Goal: Transaction & Acquisition: Purchase product/service

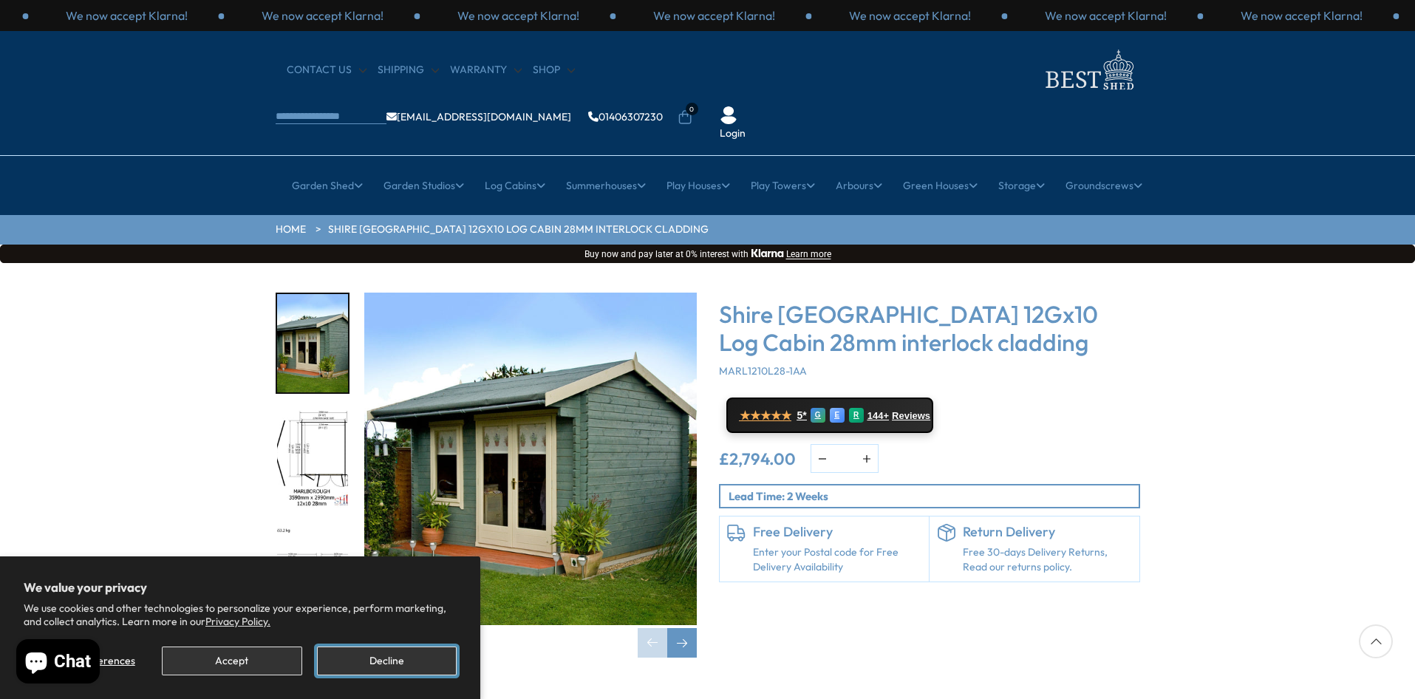
click at [406, 652] on button "Decline" at bounding box center [387, 660] width 140 height 29
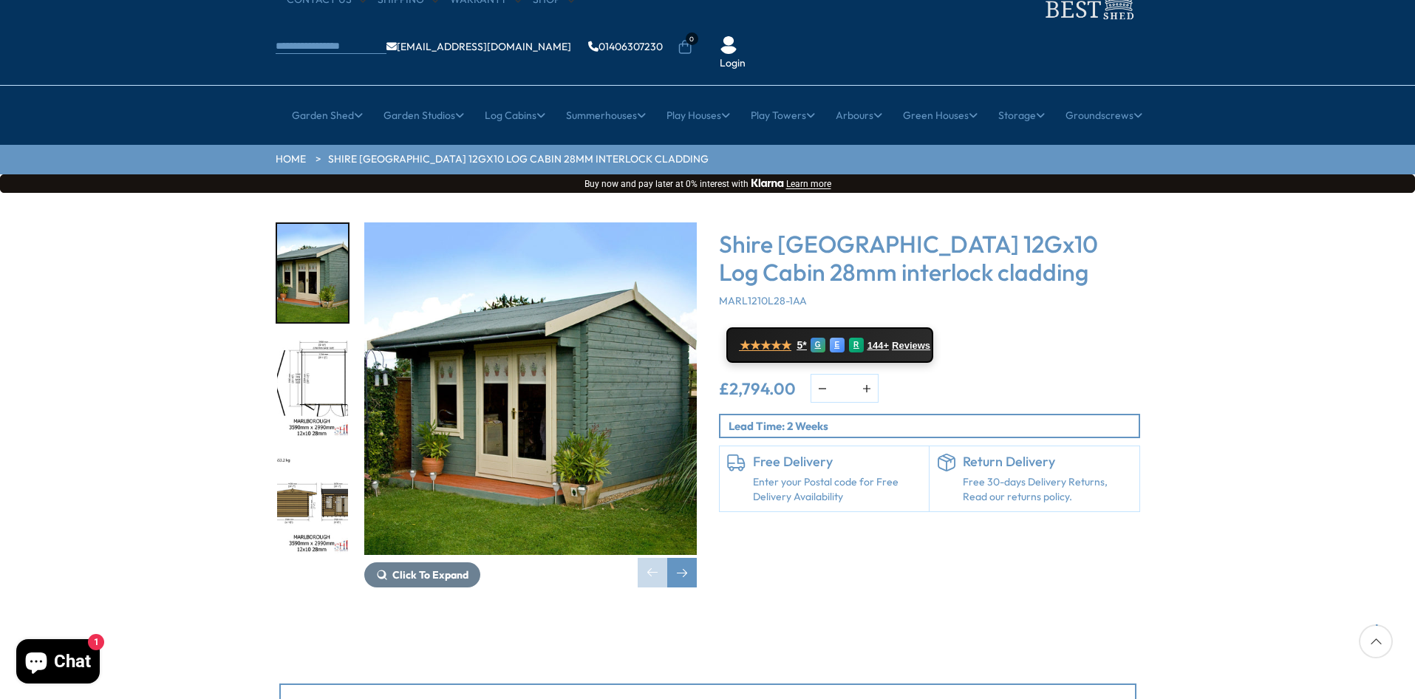
scroll to position [74, 0]
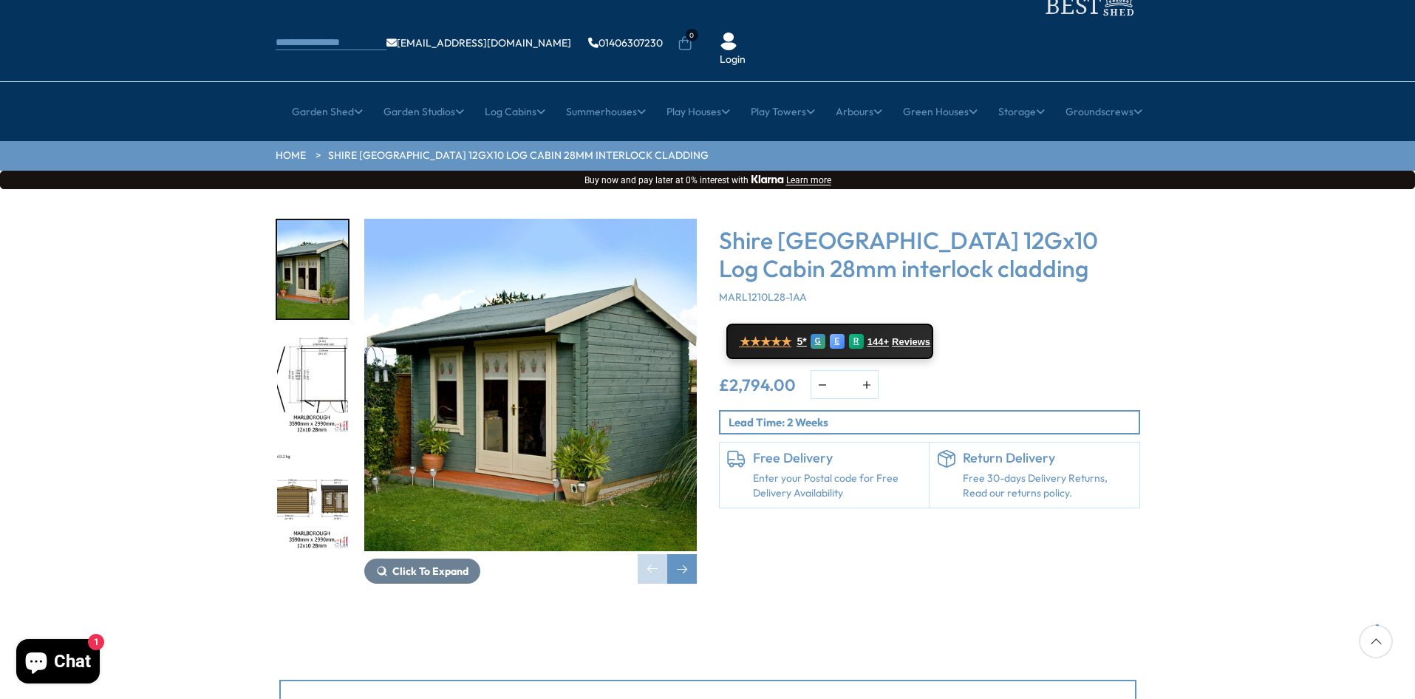
click at [291, 336] on img "2 / 16" at bounding box center [312, 385] width 71 height 98
click at [307, 336] on img "2 / 16" at bounding box center [312, 385] width 71 height 98
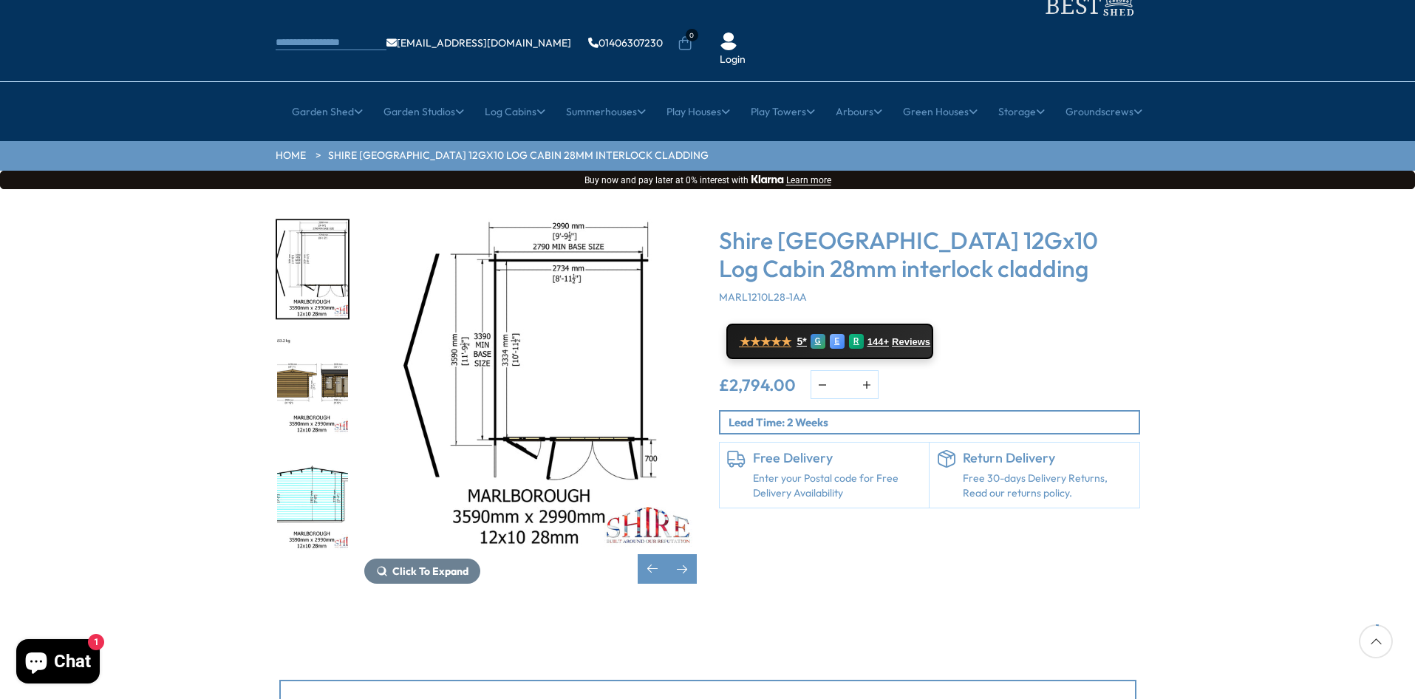
click at [332, 349] on img "3 / 16" at bounding box center [312, 385] width 71 height 98
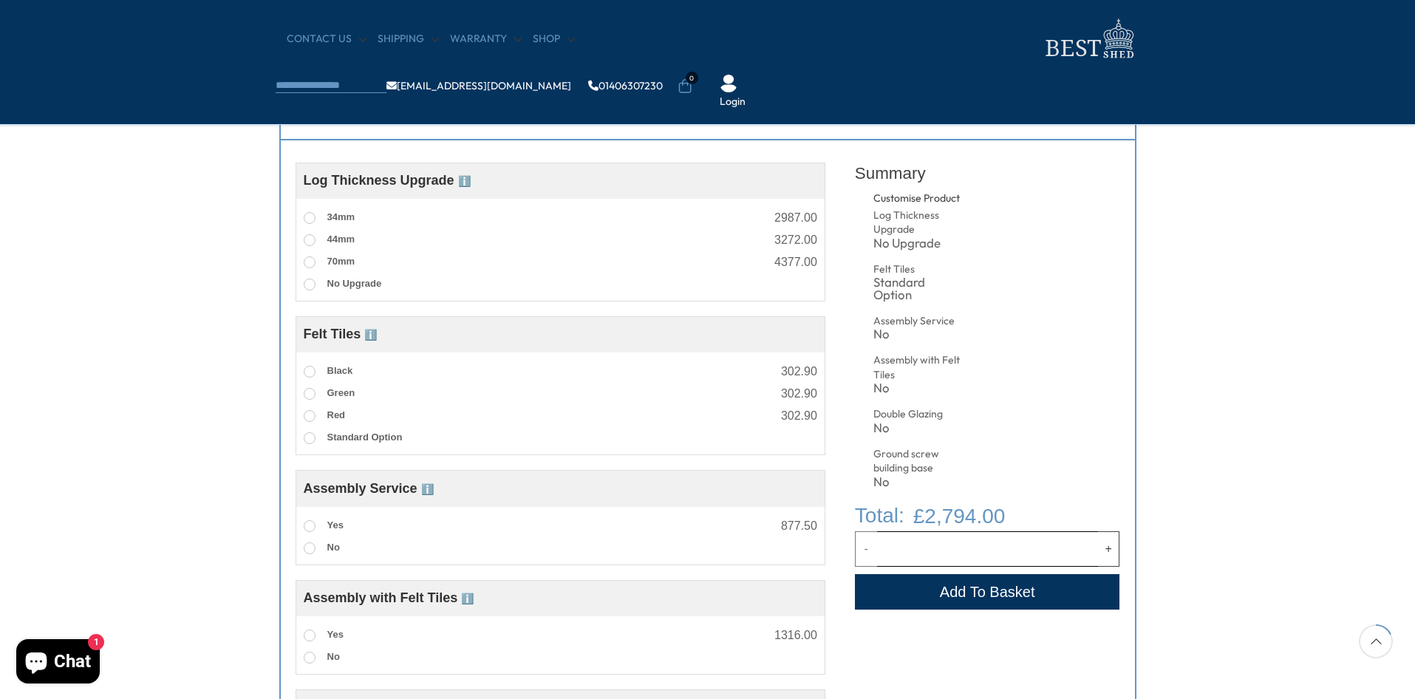
scroll to position [591, 0]
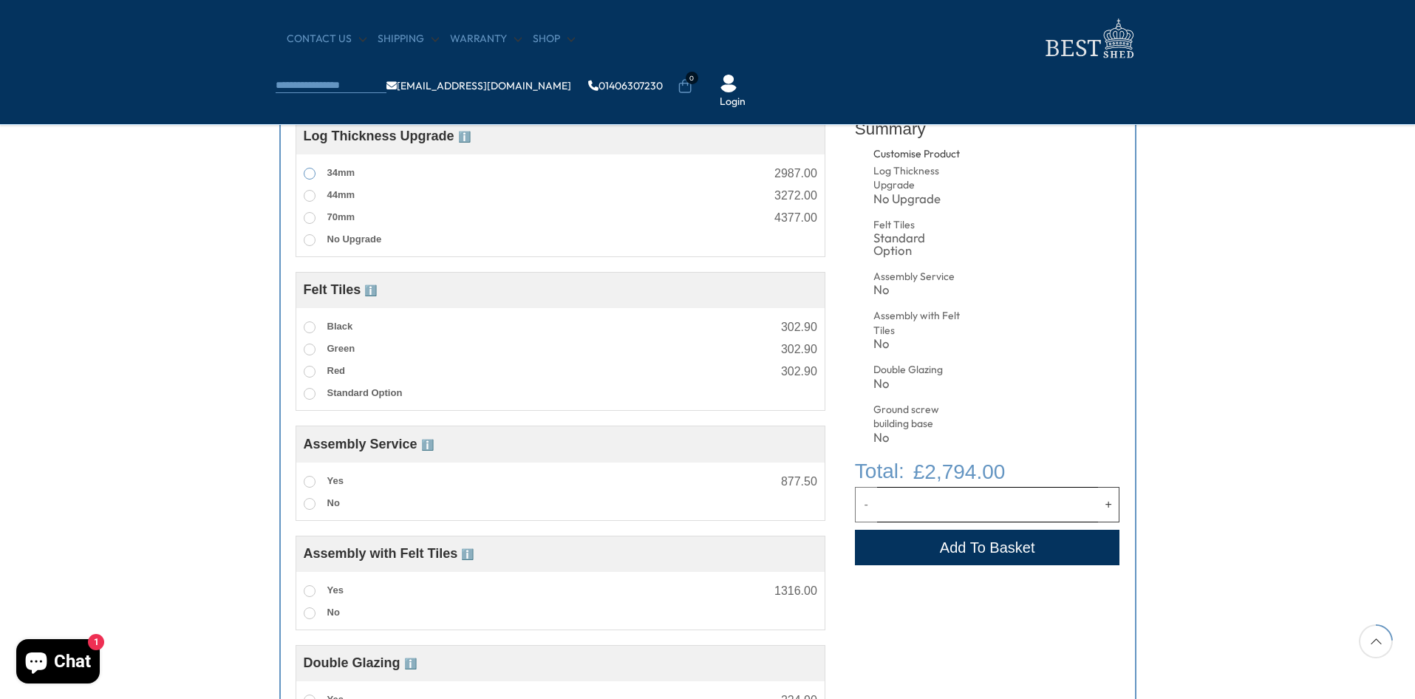
click at [307, 171] on span at bounding box center [310, 174] width 12 height 12
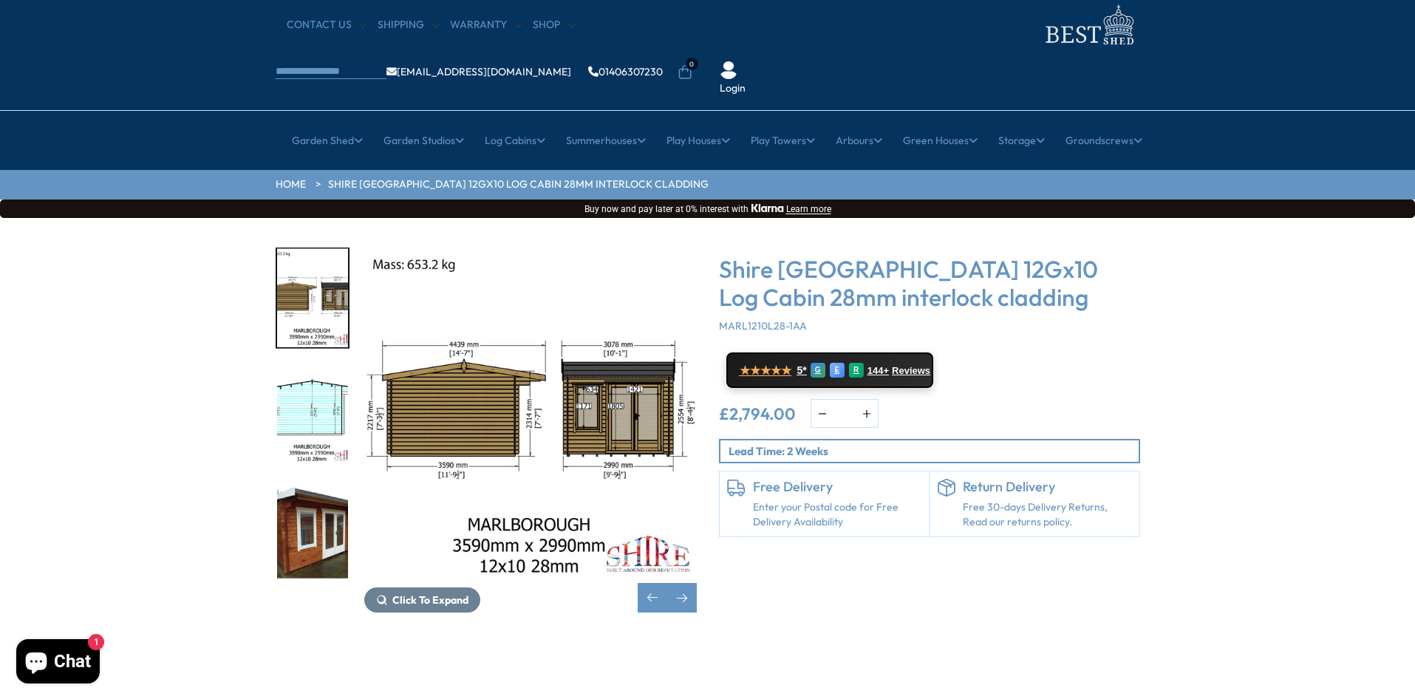
scroll to position [0, 0]
